Goal: Task Accomplishment & Management: Manage account settings

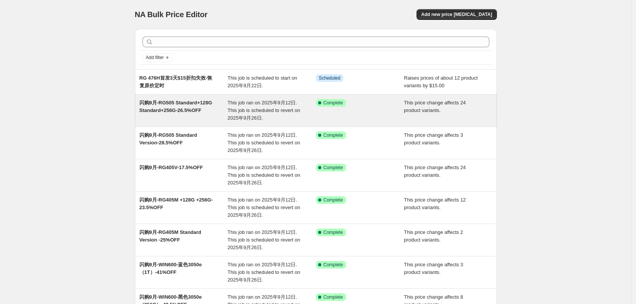
click at [185, 106] on div "闪购9月-RG505 Standard+128G Standard+256G-26.5%OFF" at bounding box center [184, 110] width 88 height 23
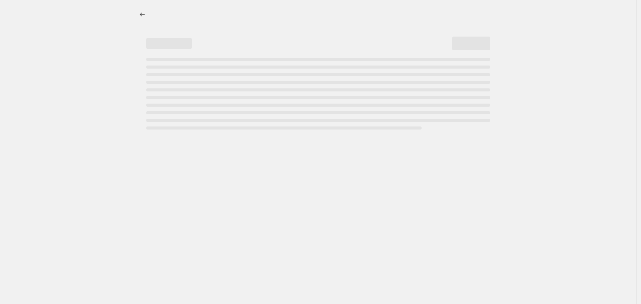
select select "pcap"
select select "no_change"
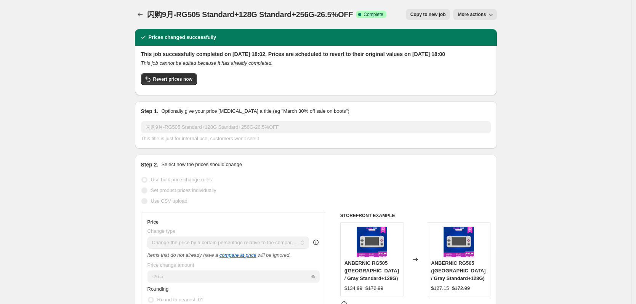
click at [486, 17] on span "More actions" at bounding box center [472, 14] width 28 height 6
click at [484, 59] on span "Delete job" at bounding box center [486, 57] width 50 height 8
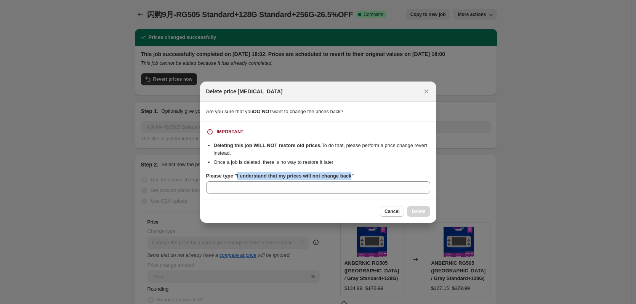
drag, startPoint x: 236, startPoint y: 177, endPoint x: 348, endPoint y: 176, distance: 112.5
click at [348, 176] on b "Please type "I understand that my prices will not change back"" at bounding box center [280, 176] width 148 height 6
copy b "I understand that my prices will not change back"
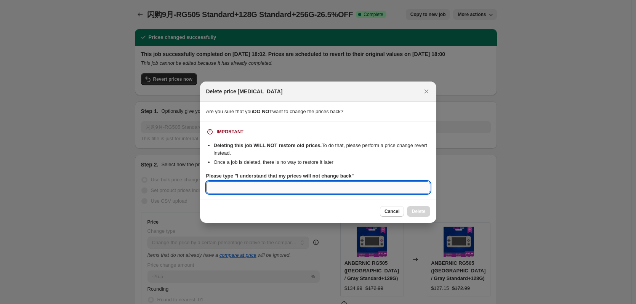
click at [331, 188] on input "Please type "I understand that my prices will not change back"" at bounding box center [318, 187] width 224 height 12
paste input "I understand that my prices will not change back"
type input "I understand that my prices will not change back"
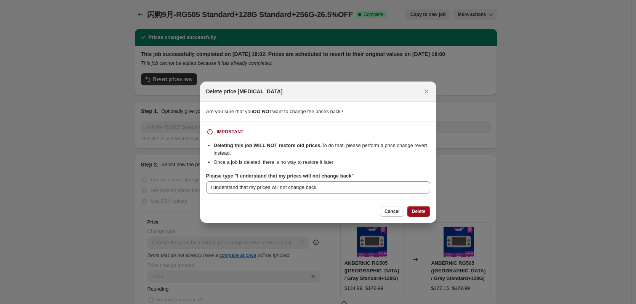
click at [421, 211] on span "Delete" at bounding box center [419, 212] width 14 height 6
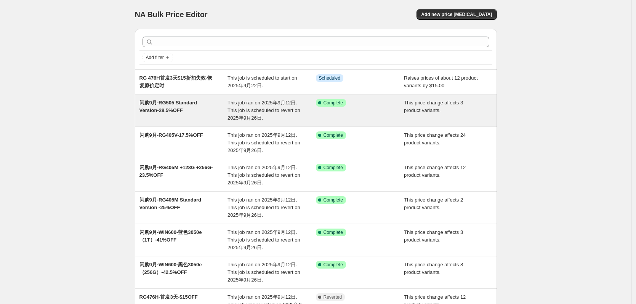
click at [187, 109] on div "闪购9月-RG505 Standard Version-28.5%OFF" at bounding box center [184, 110] width 88 height 23
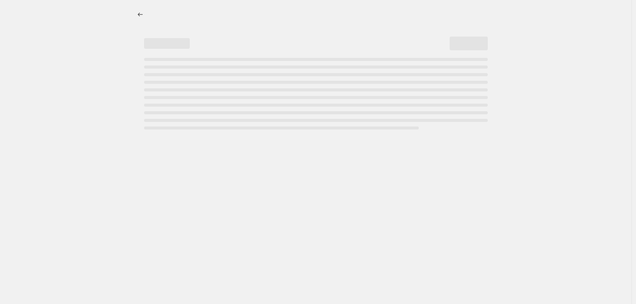
select select "pcap"
select select "no_change"
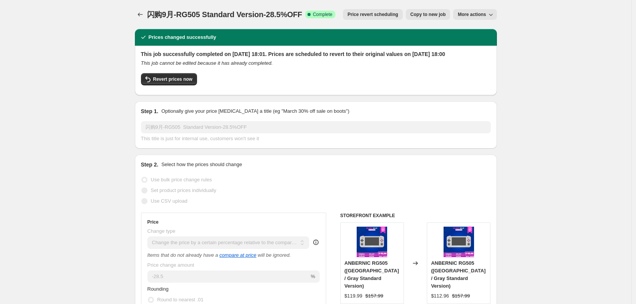
click at [476, 11] on button "More actions" at bounding box center [474, 14] width 43 height 11
click at [481, 43] on span "Delete job" at bounding box center [472, 43] width 22 height 6
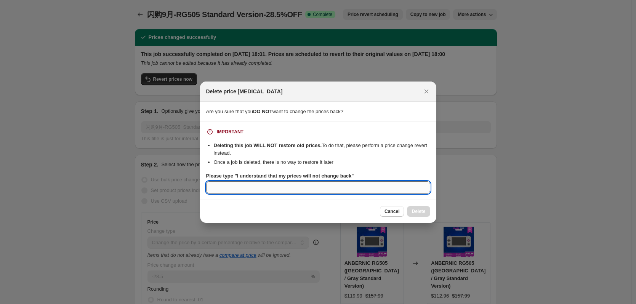
click at [252, 186] on input "Please type "I understand that my prices will not change back"" at bounding box center [318, 187] width 224 height 12
paste input "I understand that my prices will not change back"
type input "I understand that my prices will not change back"
click at [412, 209] on button "Delete" at bounding box center [418, 211] width 23 height 11
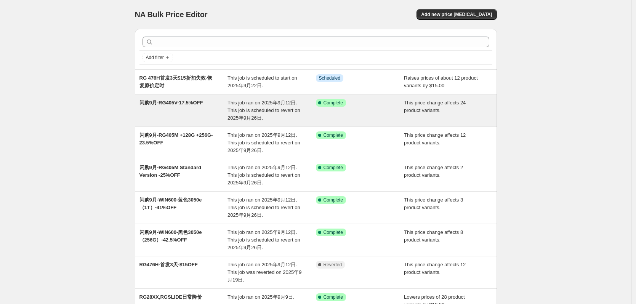
click at [174, 105] on span "闪购9月-RG405V-17.5%OFF" at bounding box center [172, 103] width 64 height 6
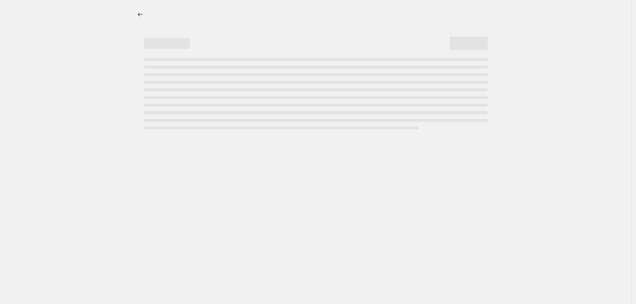
select select "pcap"
select select "no_change"
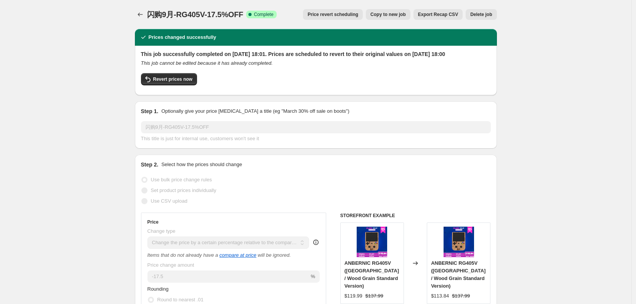
click at [487, 13] on span "Delete job" at bounding box center [482, 14] width 22 height 6
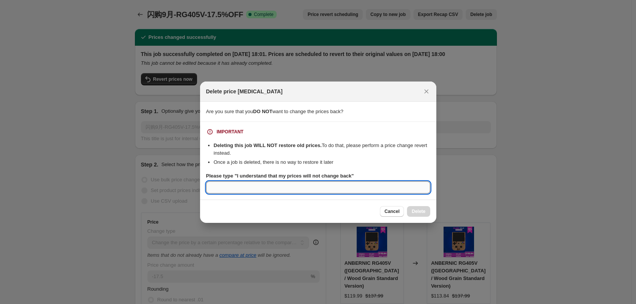
click at [257, 188] on input "Please type "I understand that my prices will not change back"" at bounding box center [318, 187] width 224 height 12
paste input "I understand that my prices will not change back"
type input "I understand that my prices will not change back"
click at [424, 209] on span "Delete" at bounding box center [419, 212] width 14 height 6
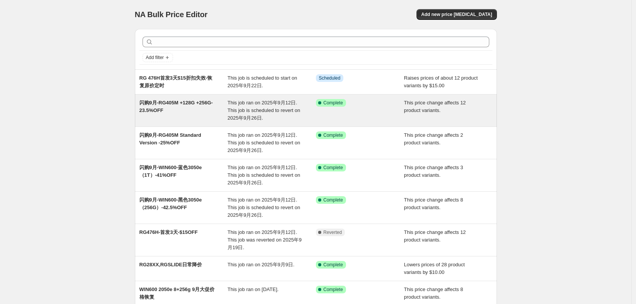
click at [184, 112] on div "闪购9月-RG405M +128G +256G-23.5%OFF" at bounding box center [184, 110] width 88 height 23
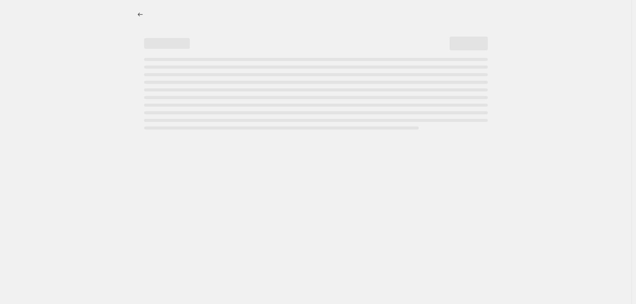
select select "pcap"
select select "no_change"
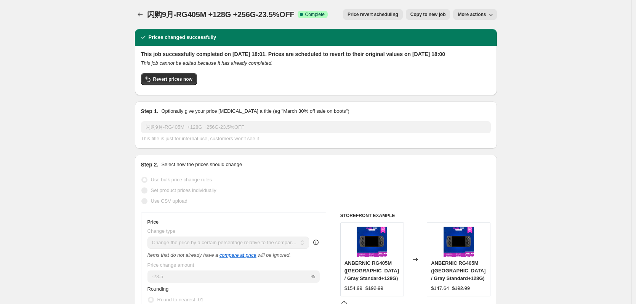
click at [489, 16] on button "More actions" at bounding box center [474, 14] width 43 height 11
click at [485, 43] on span "Delete job" at bounding box center [482, 44] width 42 height 8
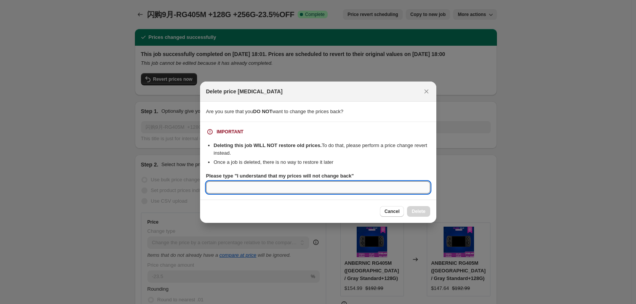
click at [242, 188] on input "Please type "I understand that my prices will not change back"" at bounding box center [318, 187] width 224 height 12
paste input "I understand that my prices will not change back"
type input "I understand that my prices will not change back"
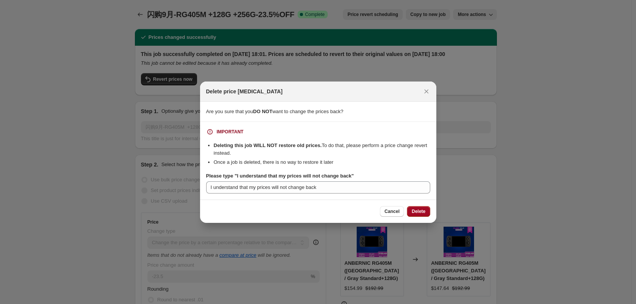
click at [420, 214] on span "Delete" at bounding box center [419, 212] width 14 height 6
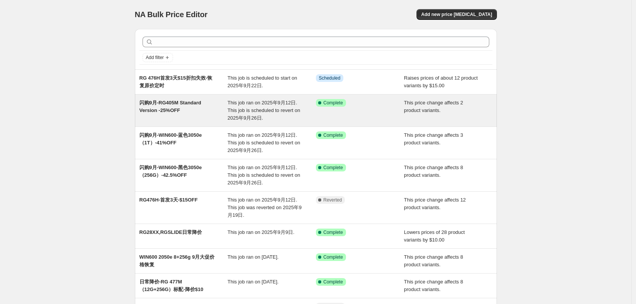
click at [179, 112] on span "闪购9月-RG405M Standard Version -25%OFF" at bounding box center [171, 106] width 62 height 13
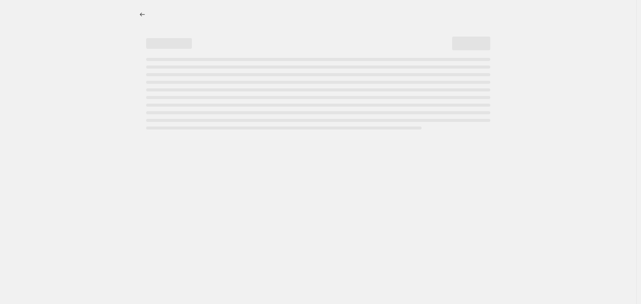
select select "pcap"
select select "no_change"
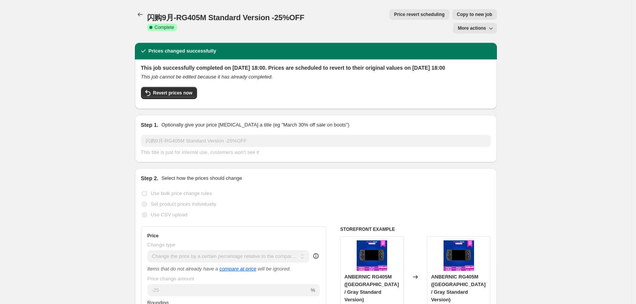
click at [481, 25] on span "More actions" at bounding box center [472, 28] width 28 height 6
click at [482, 43] on span "Delete job" at bounding box center [472, 43] width 22 height 6
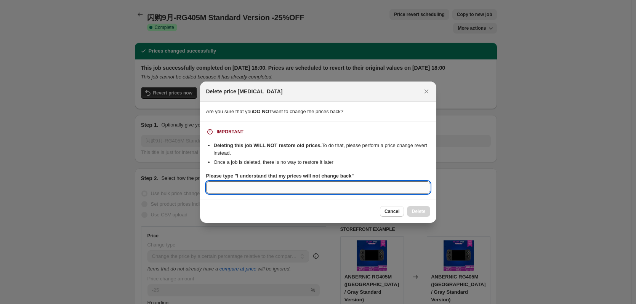
click at [324, 185] on input "Please type "I understand that my prices will not change back"" at bounding box center [318, 187] width 224 height 12
paste input "I understand that my prices will not change back"
type input "I understand that my prices will not change back"
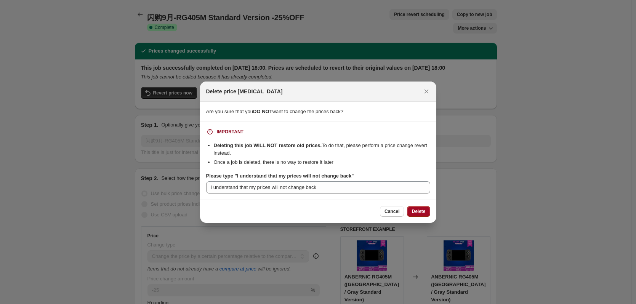
click at [417, 210] on span "Delete" at bounding box center [419, 212] width 14 height 6
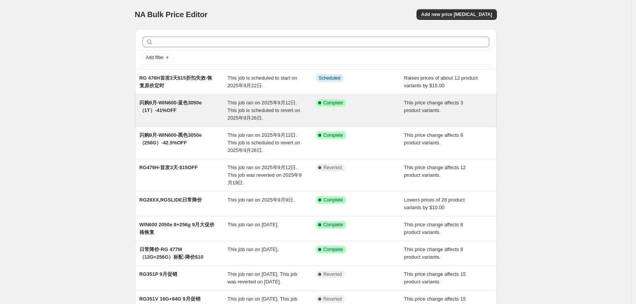
click at [189, 114] on div "闪购9月-WIN600-蓝色3050e（1T）-41%OFF" at bounding box center [184, 110] width 88 height 23
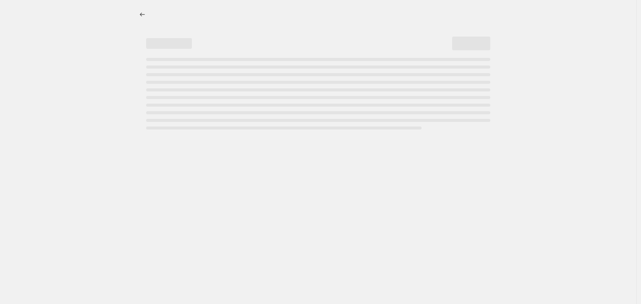
select select "pcap"
select select "no_change"
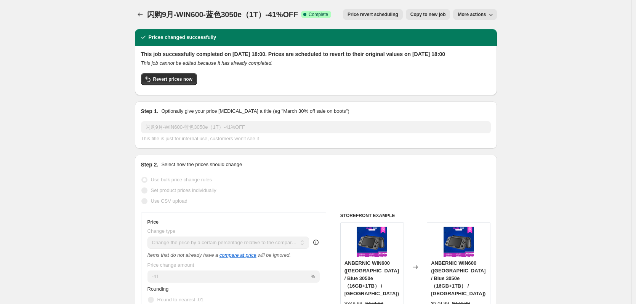
click at [484, 12] on span "More actions" at bounding box center [472, 14] width 28 height 6
click at [482, 47] on span "Delete job" at bounding box center [482, 44] width 42 height 8
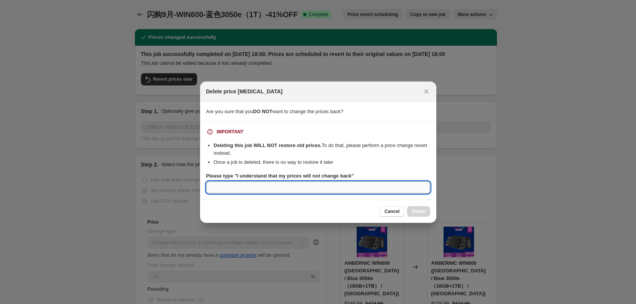
click at [261, 189] on input "Please type "I understand that my prices will not change back"" at bounding box center [318, 187] width 224 height 12
paste input "I understand that my prices will not change back"
type input "I understand that my prices will not change back"
click at [412, 209] on button "Delete" at bounding box center [418, 211] width 23 height 11
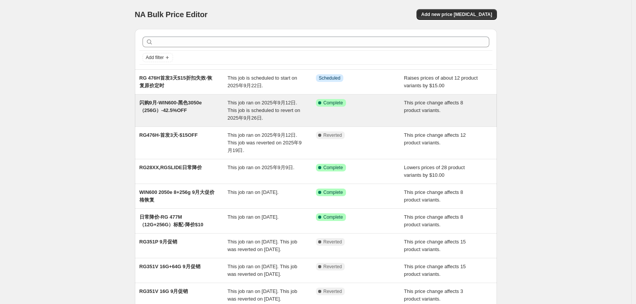
click at [200, 112] on div "闪购9月-WIN600-黑色3050e（256G）-42.5%OFF" at bounding box center [184, 110] width 88 height 23
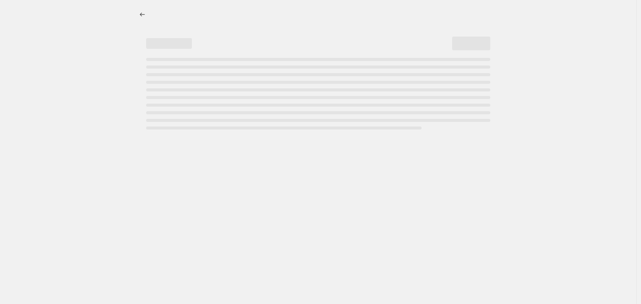
select select "pcap"
select select "no_change"
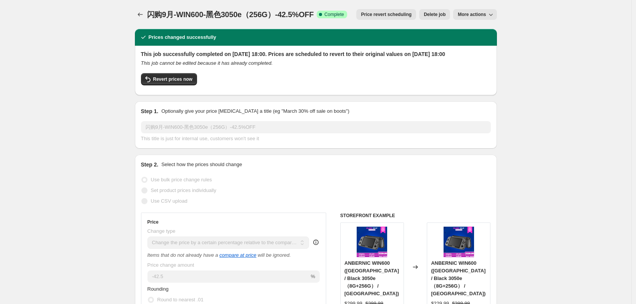
click at [486, 13] on span "More actions" at bounding box center [472, 14] width 28 height 6
click at [441, 16] on span "Delete job" at bounding box center [435, 14] width 22 height 6
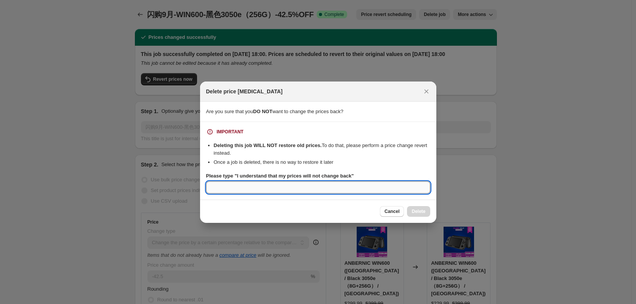
click at [314, 187] on input "Please type "I understand that my prices will not change back"" at bounding box center [318, 187] width 224 height 12
paste input "I understand that my prices will not change back"
type input "I understand that my prices will not change back"
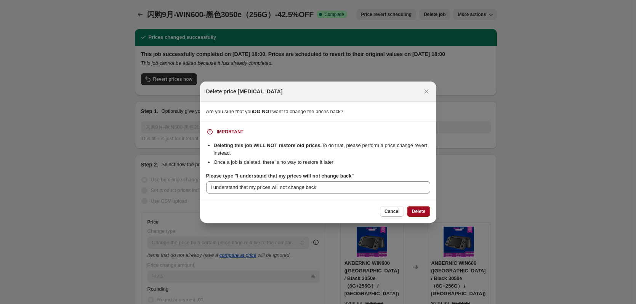
click at [416, 210] on span "Delete" at bounding box center [419, 212] width 14 height 6
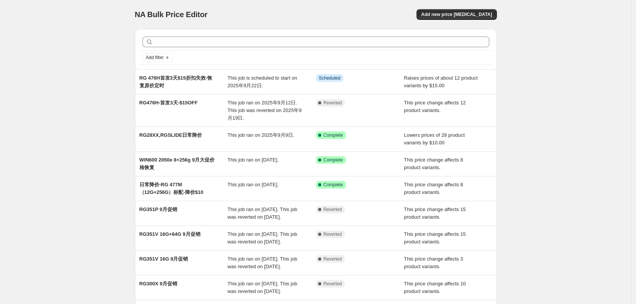
click at [585, 127] on div "NA Bulk Price Editor. This page is ready NA Bulk Price Editor Add new price [ME…" at bounding box center [316, 200] width 632 height 400
click at [87, 78] on div "NA Bulk Price Editor. This page is ready NA Bulk Price Editor Add new price [ME…" at bounding box center [316, 200] width 632 height 400
